Goal: Task Accomplishment & Management: Manage account settings

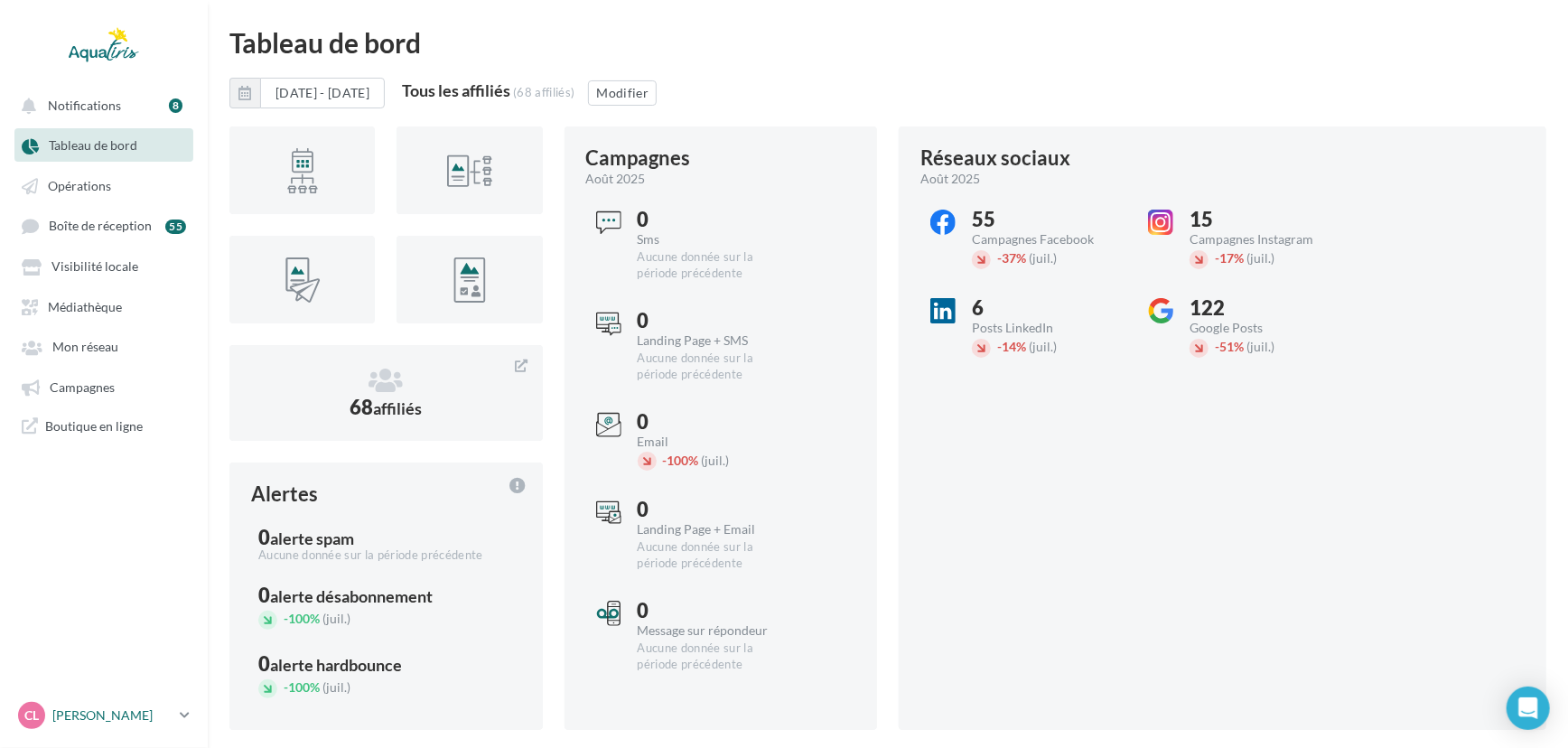
click at [137, 717] on p "[PERSON_NAME]" at bounding box center [112, 715] width 120 height 18
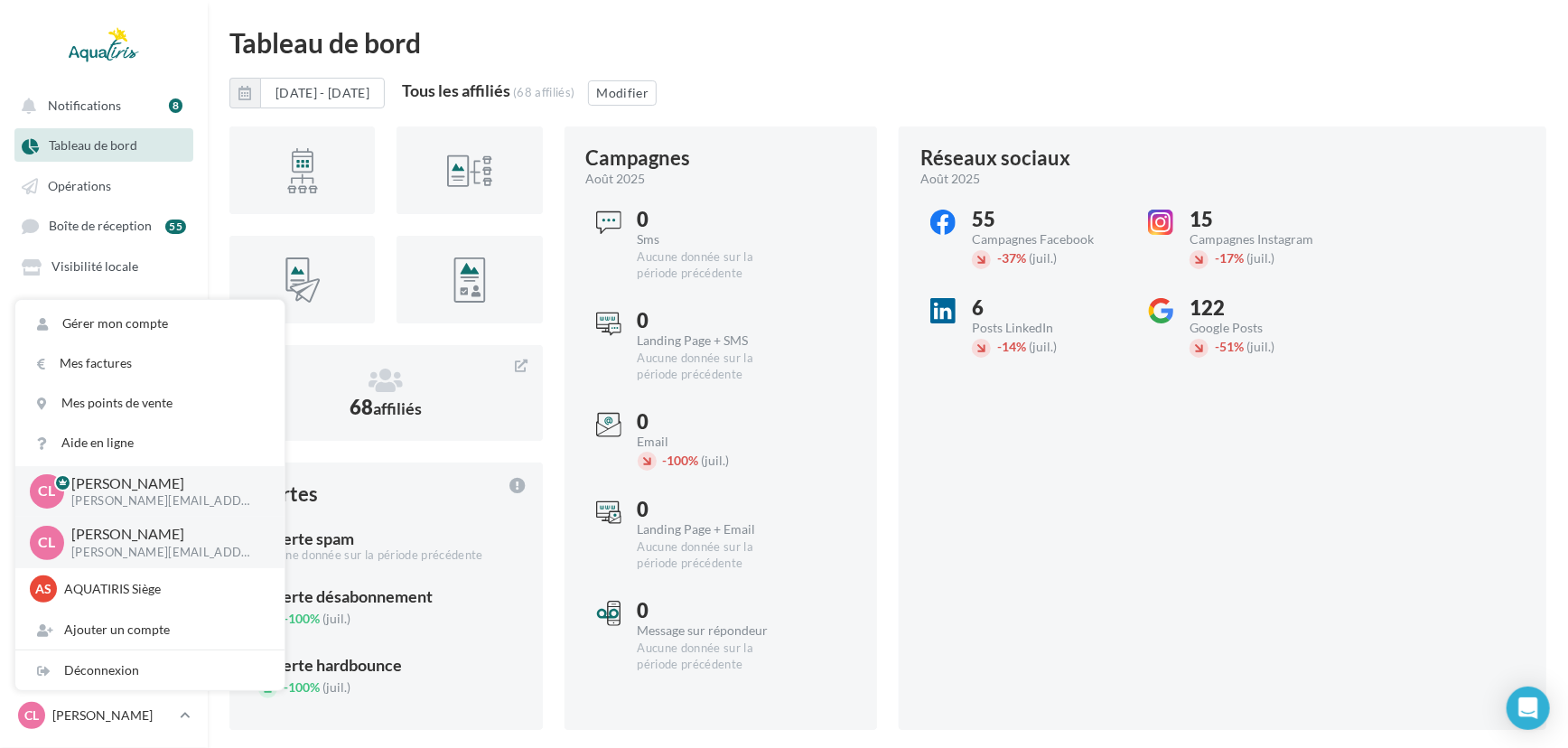
click at [1081, 411] on div "Réseaux sociaux [DATE] 55 Campagnes Facebook - 37% (juil.) 15 Campagnes Instagr…" at bounding box center [1223, 428] width 648 height 603
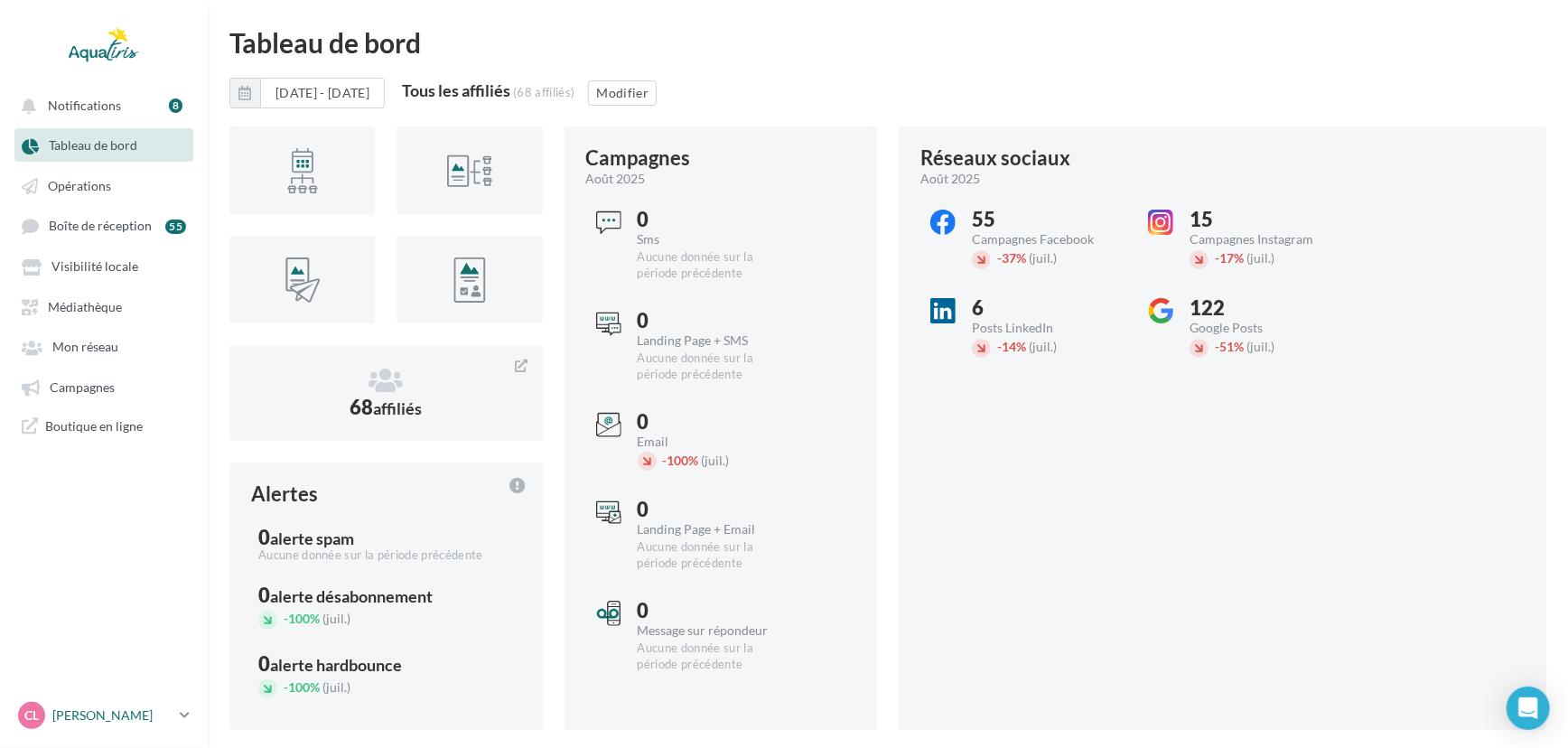
click at [123, 718] on p "[PERSON_NAME]" at bounding box center [112, 715] width 120 height 18
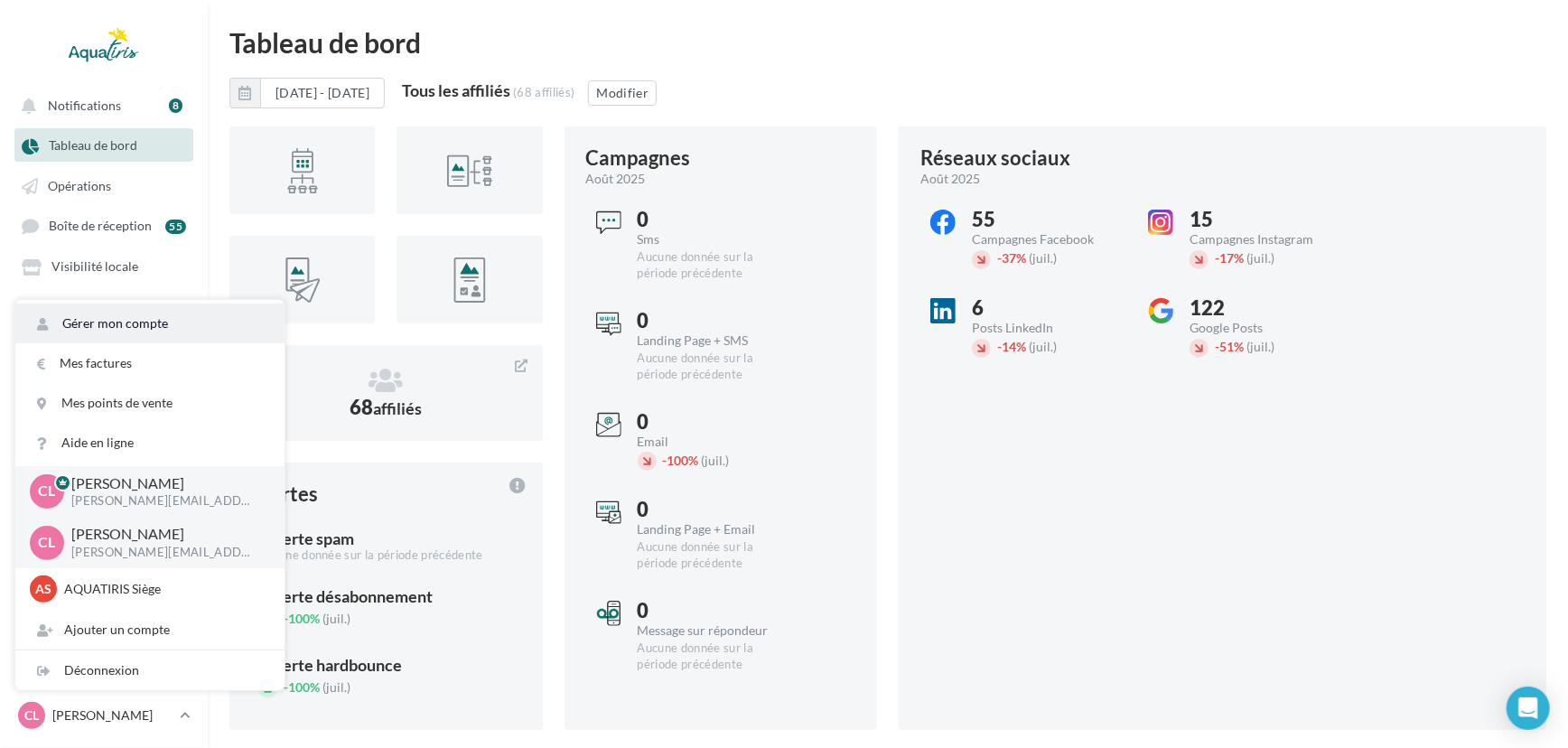
click at [195, 323] on link "Gérer mon compte" at bounding box center [150, 323] width 269 height 40
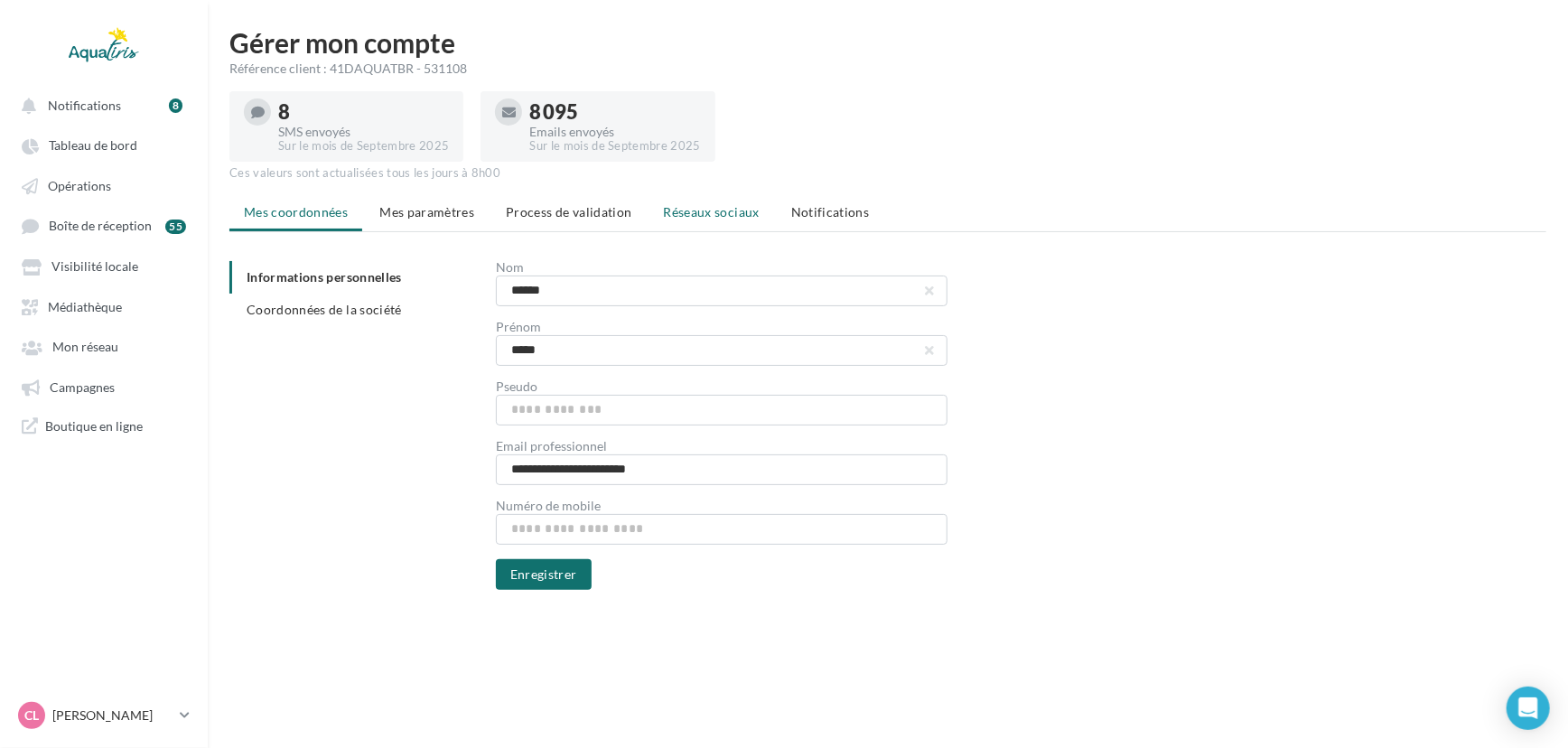
click at [718, 216] on span "Réseaux sociaux" at bounding box center [712, 212] width 95 height 15
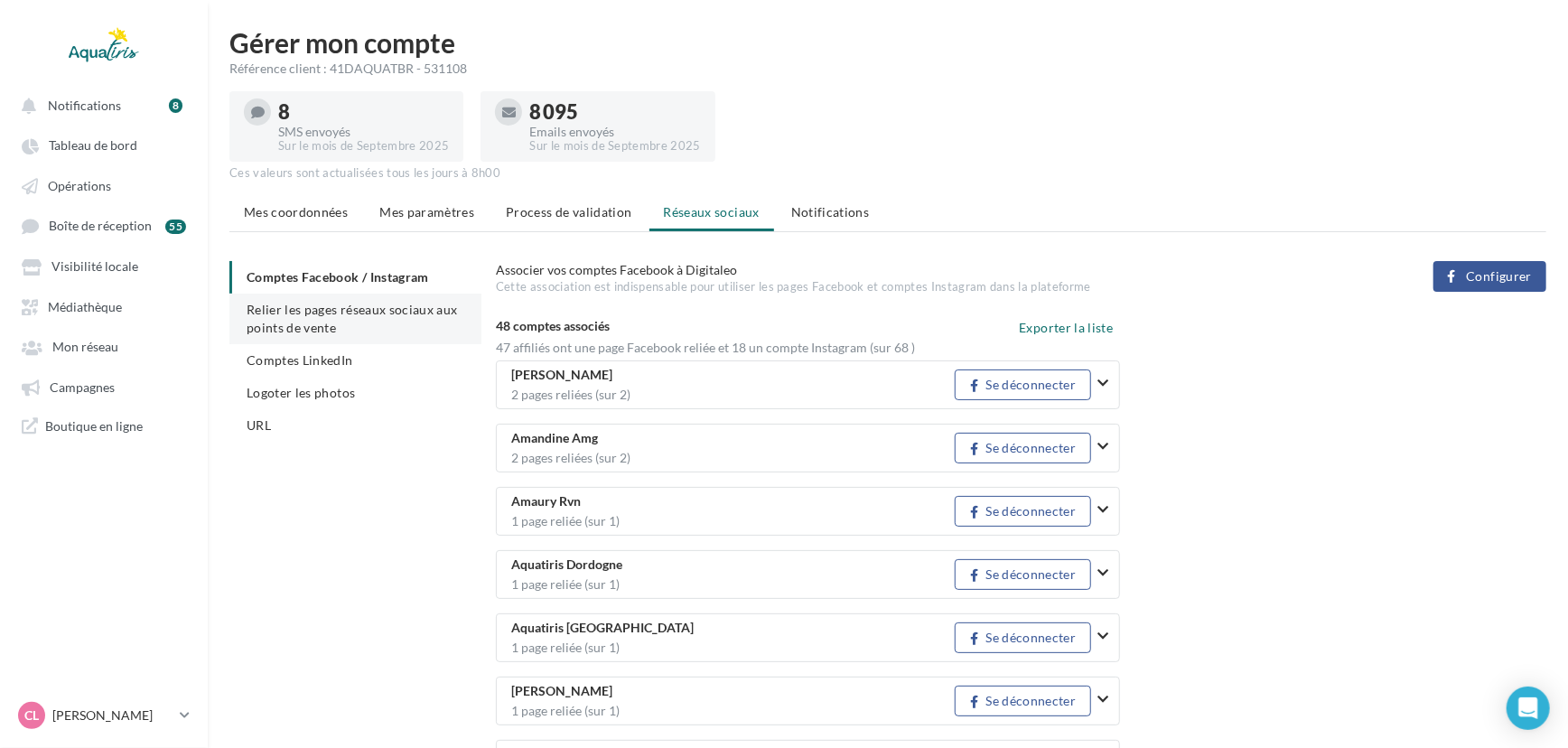
click at [349, 329] on li "Relier les pages réseaux sociaux aux points de vente" at bounding box center [356, 318] width 252 height 51
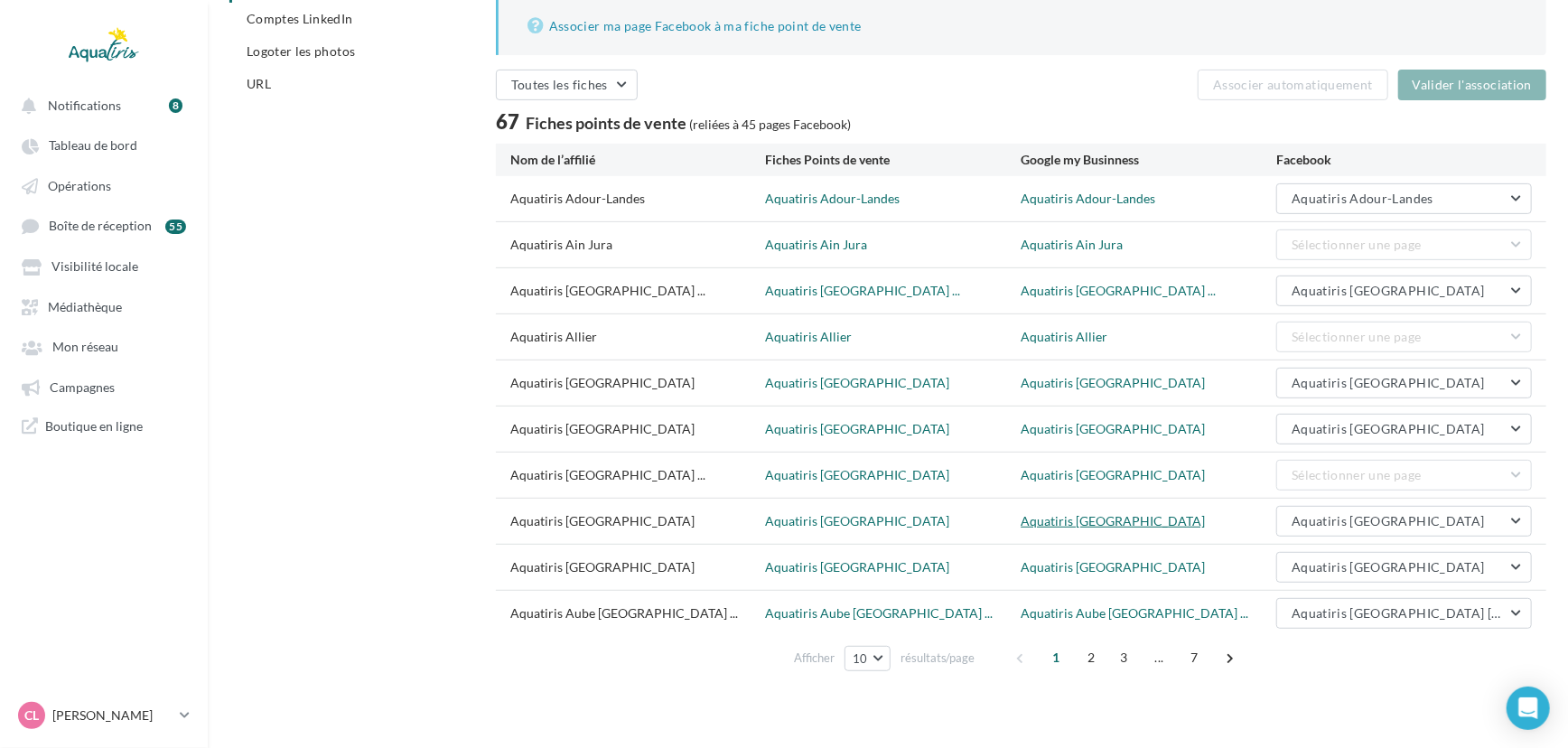
scroll to position [349, 0]
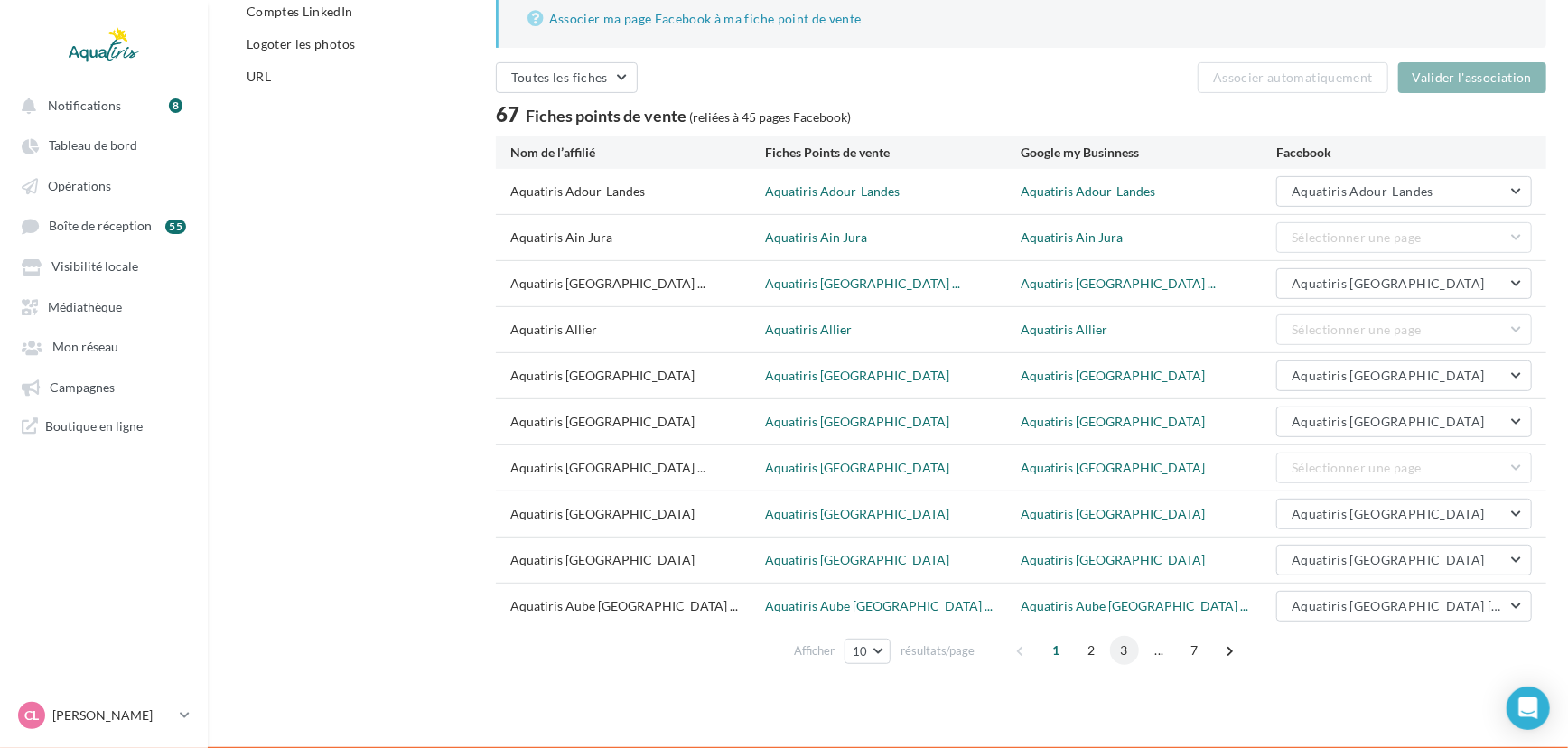
click at [1116, 649] on span "3" at bounding box center [1125, 650] width 29 height 29
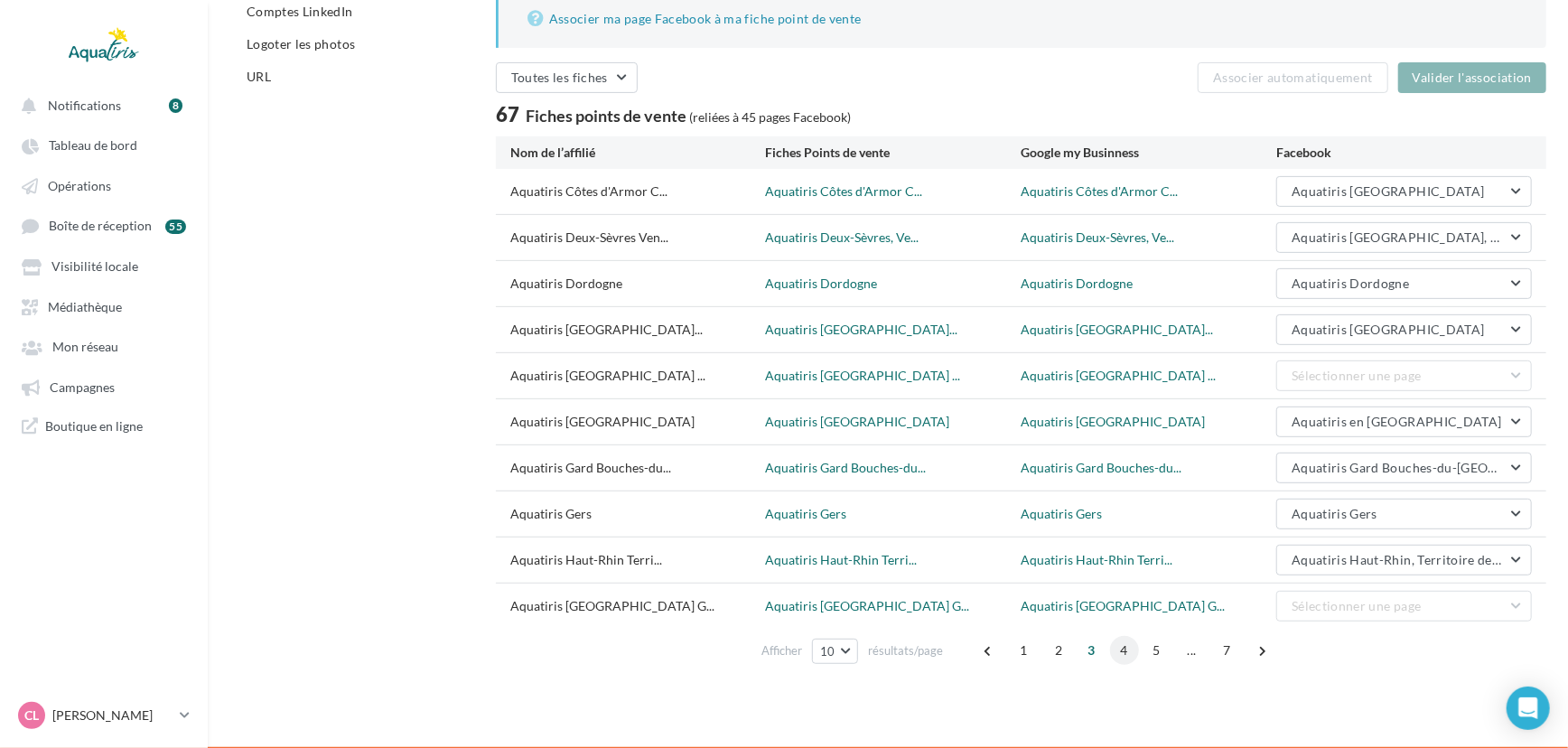
click at [1123, 644] on span "4" at bounding box center [1125, 650] width 29 height 29
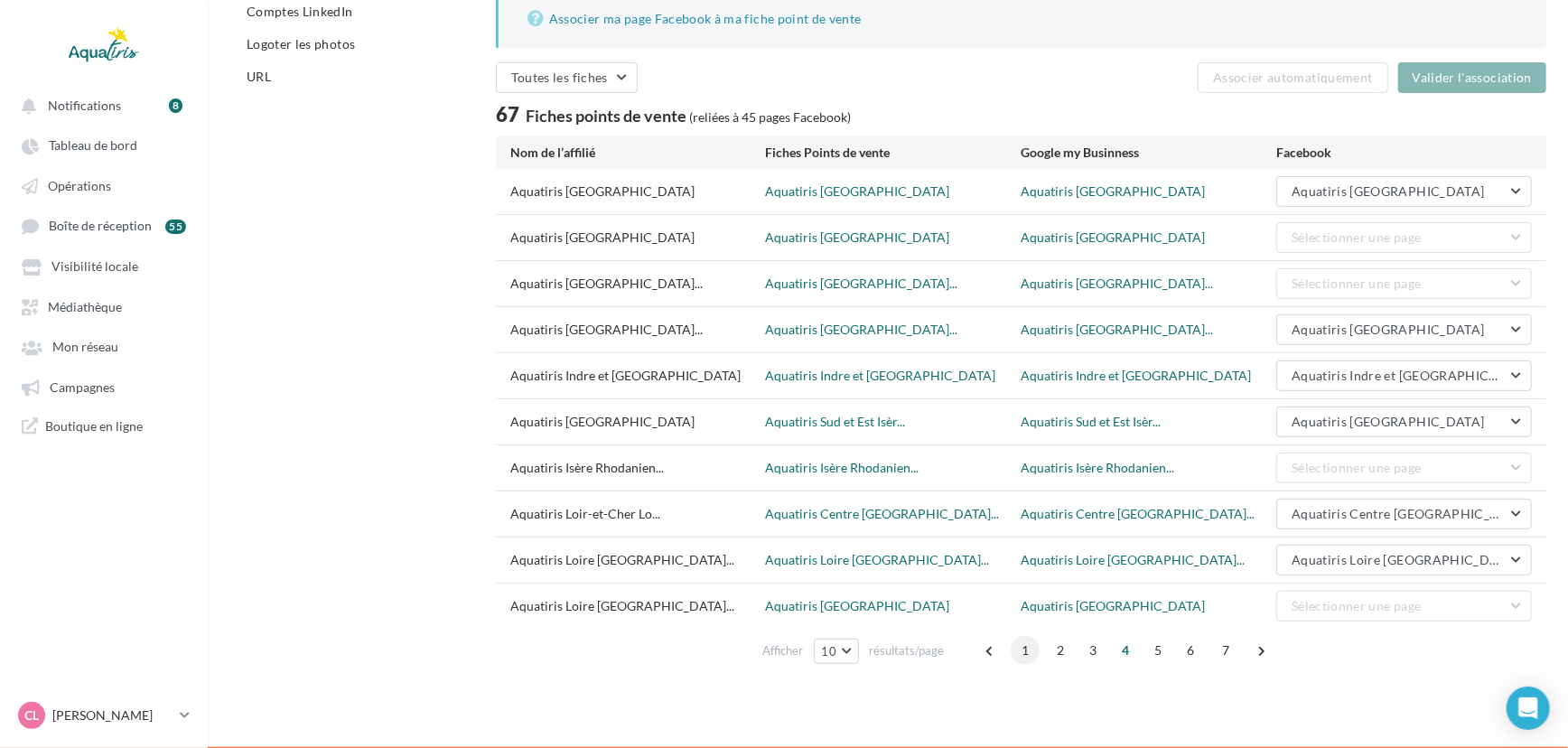
click at [1028, 660] on span "1" at bounding box center [1026, 650] width 29 height 29
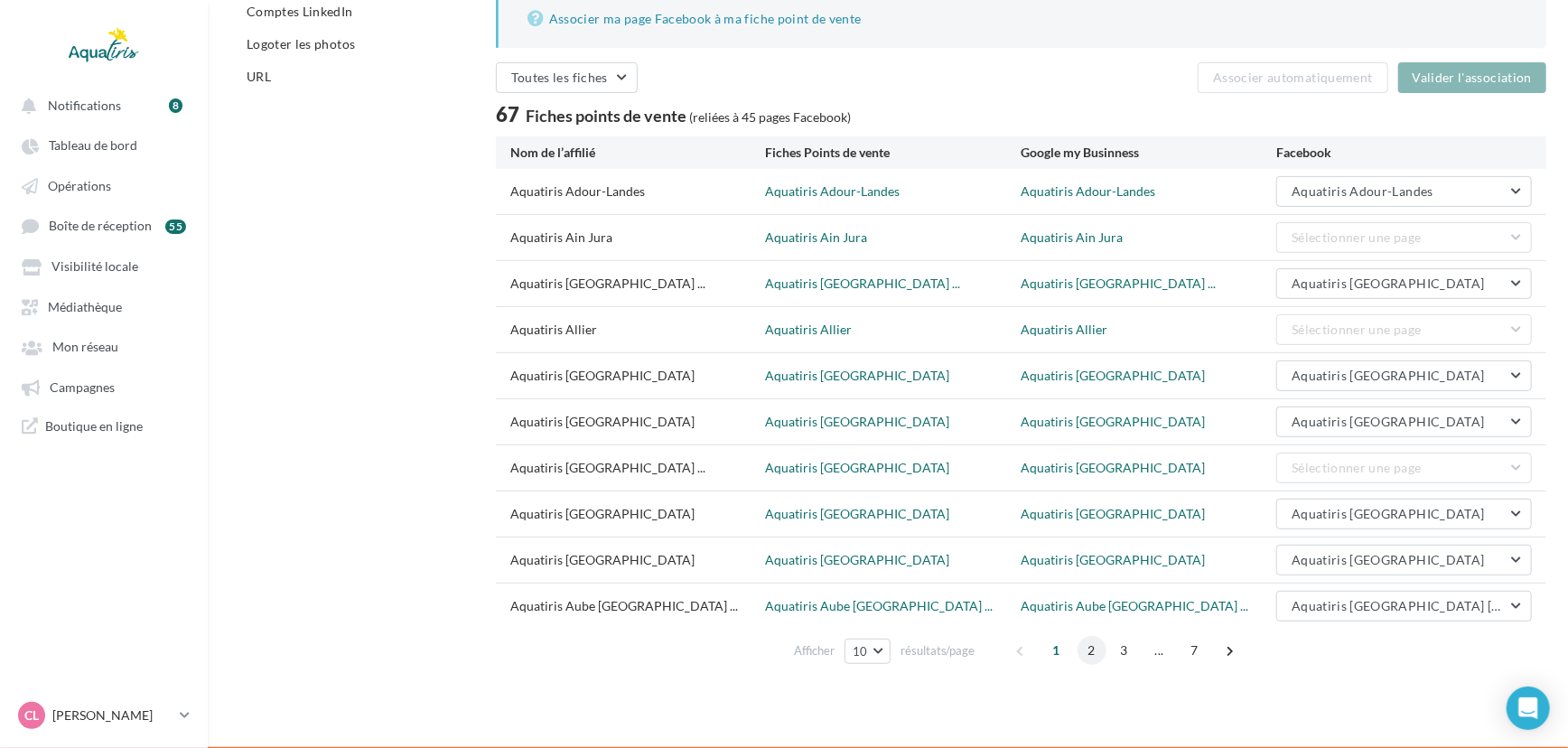
click at [1084, 640] on span "2" at bounding box center [1092, 650] width 29 height 29
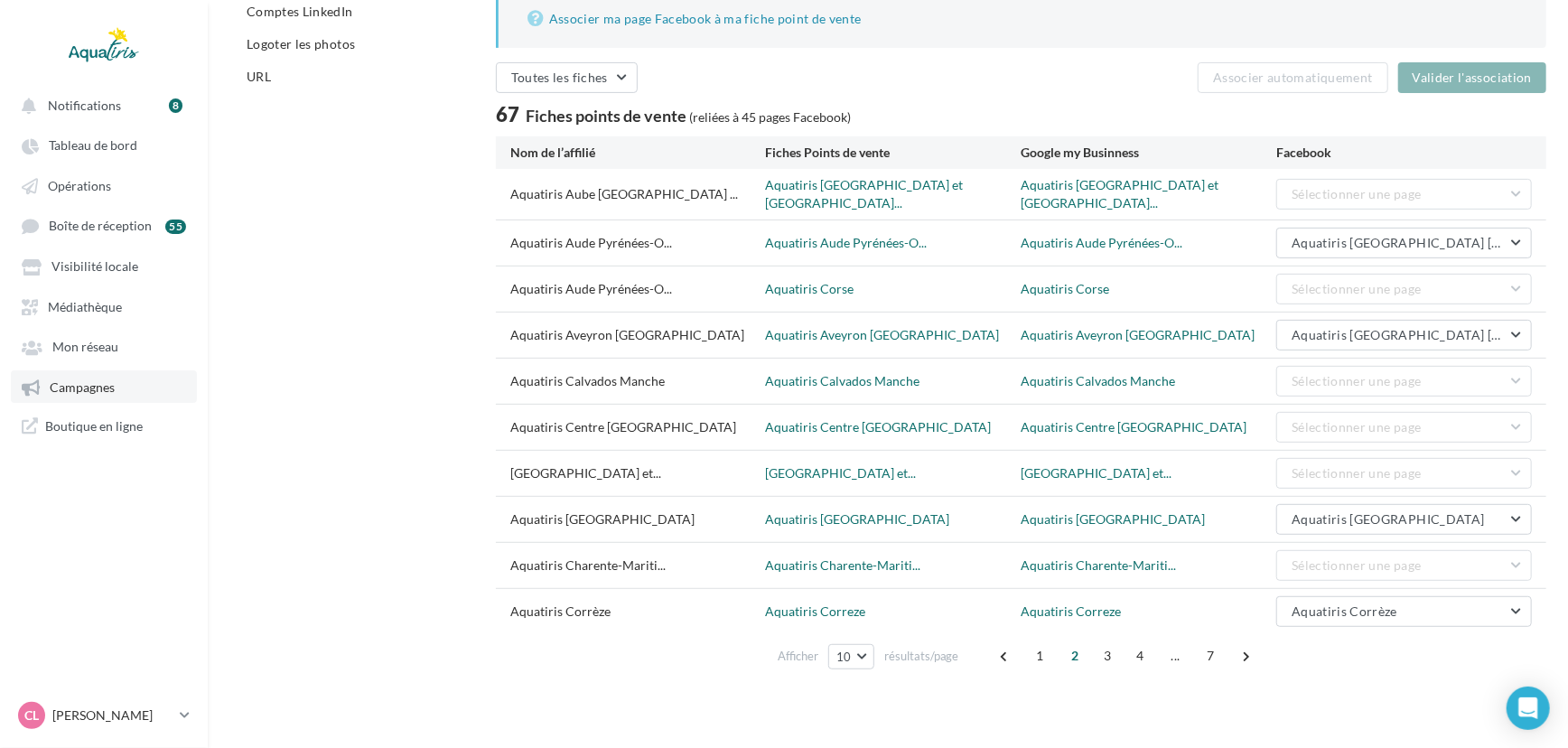
click at [90, 382] on span "Campagnes" at bounding box center [82, 387] width 65 height 15
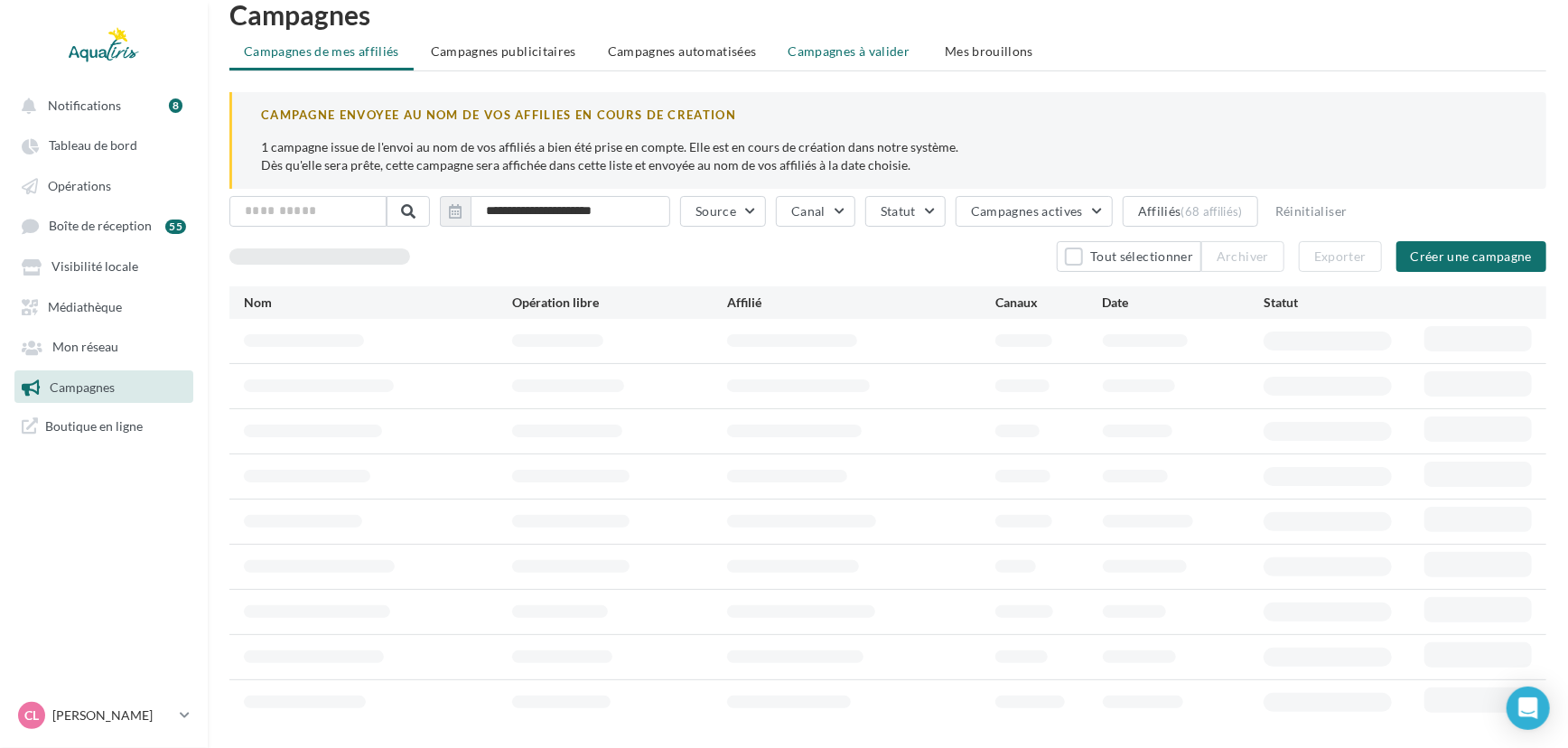
click at [910, 62] on li "Campagnes à valider" at bounding box center [851, 51] width 154 height 32
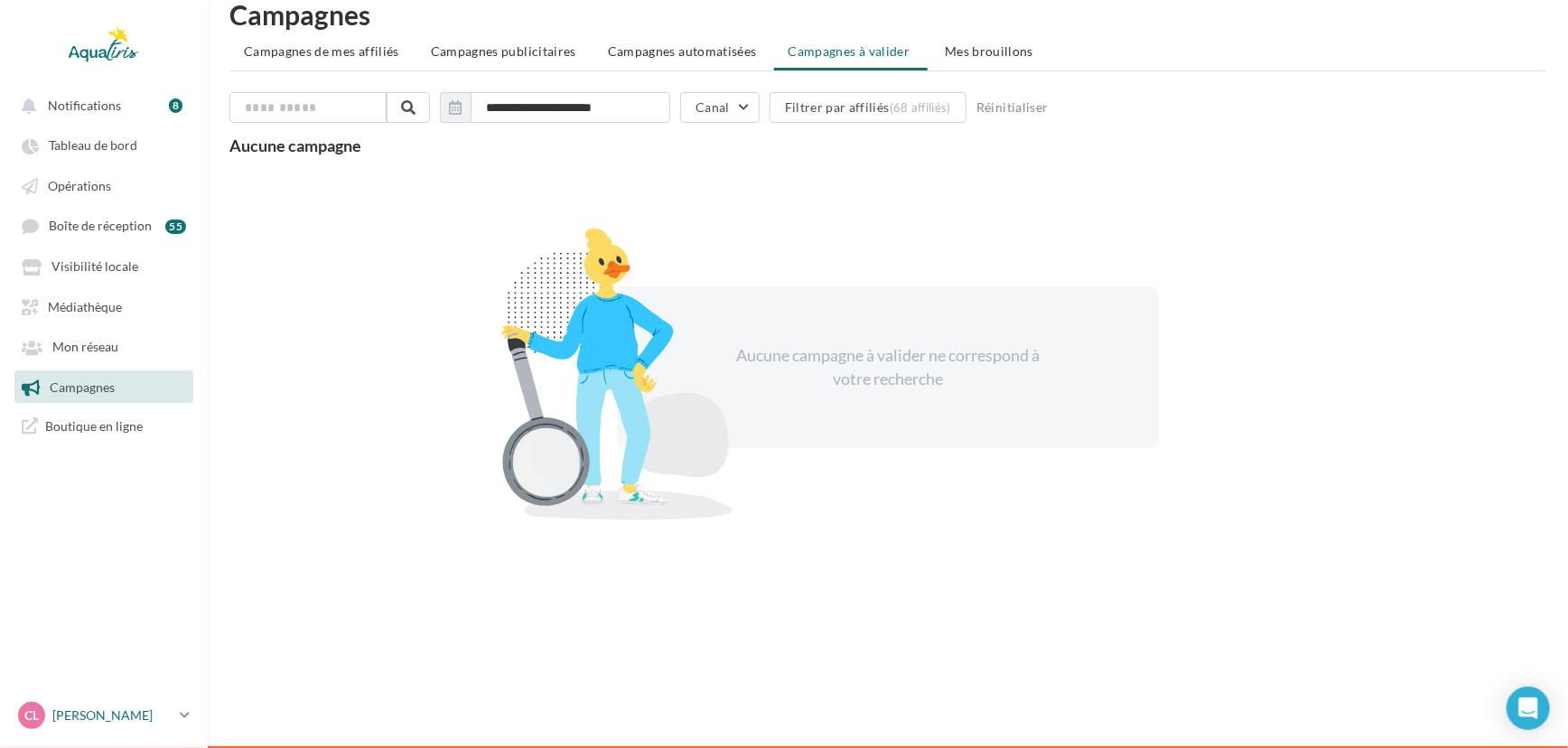
click at [134, 731] on link "CL Chloé Lallée chloe.lallee@aquatiris.fr" at bounding box center [104, 716] width 179 height 34
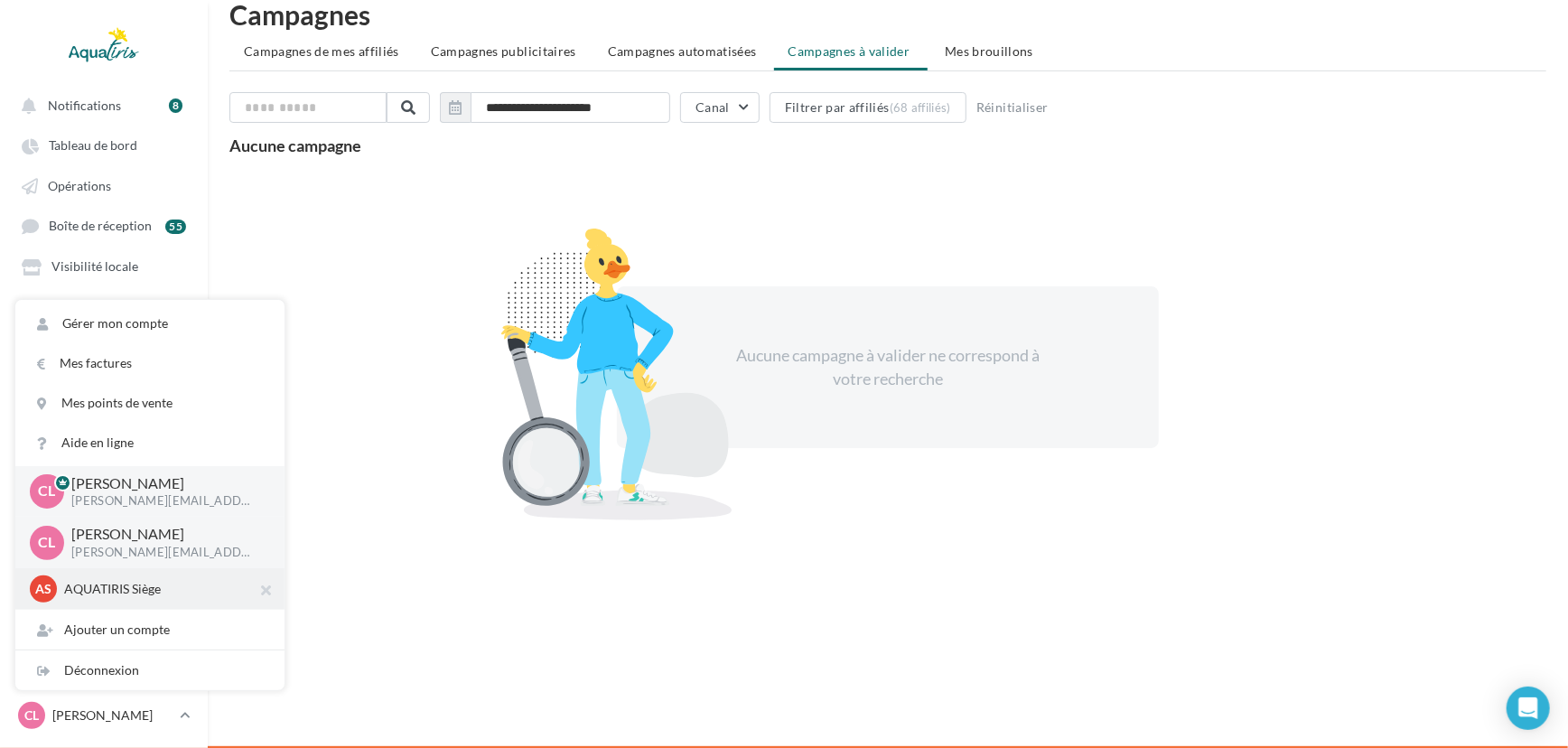
click at [135, 591] on p "AQUATIRIS Siège" at bounding box center [163, 588] width 199 height 18
